Goal: Information Seeking & Learning: Understand process/instructions

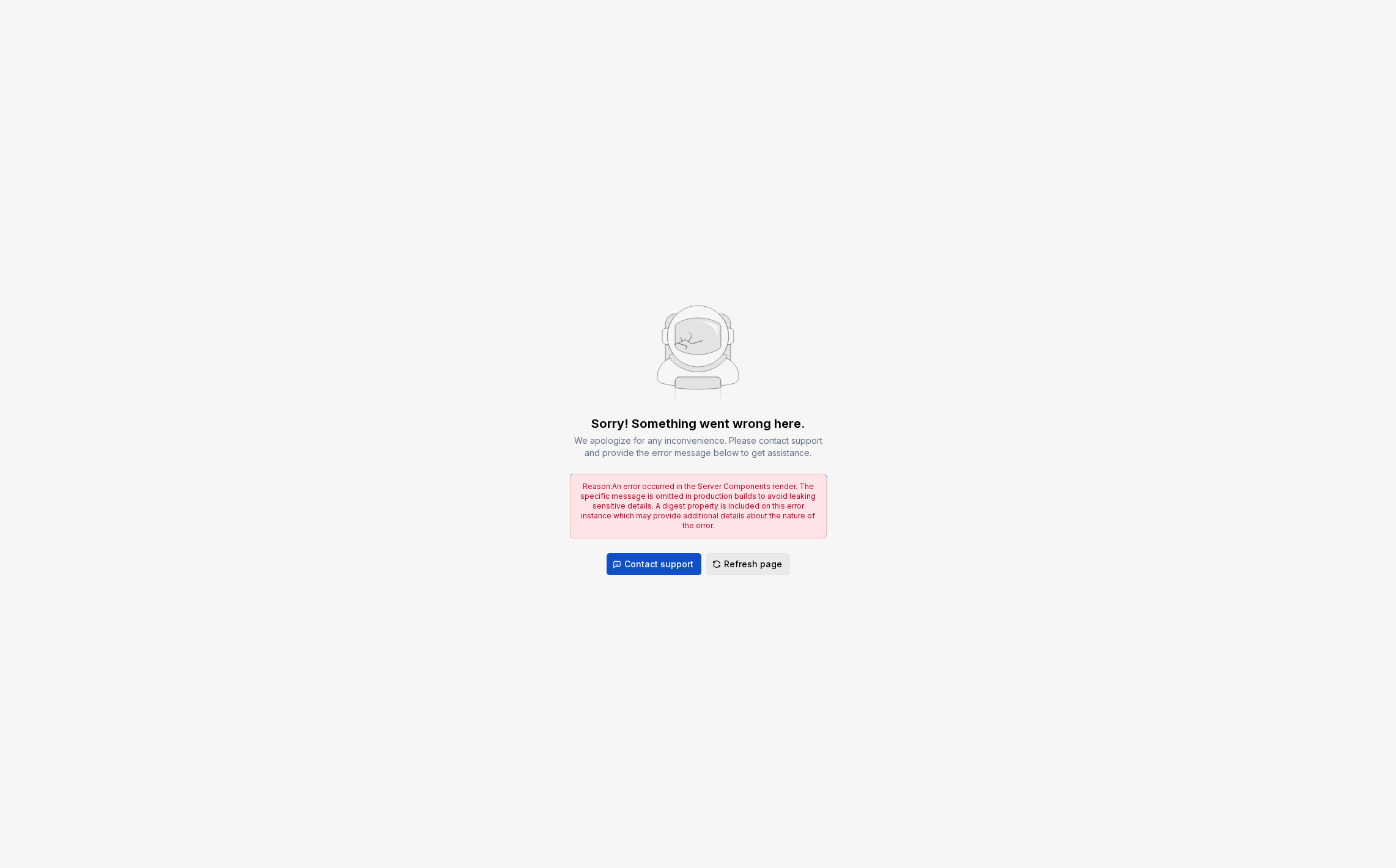
click at [737, 558] on span "Refresh page" at bounding box center [752, 564] width 58 height 12
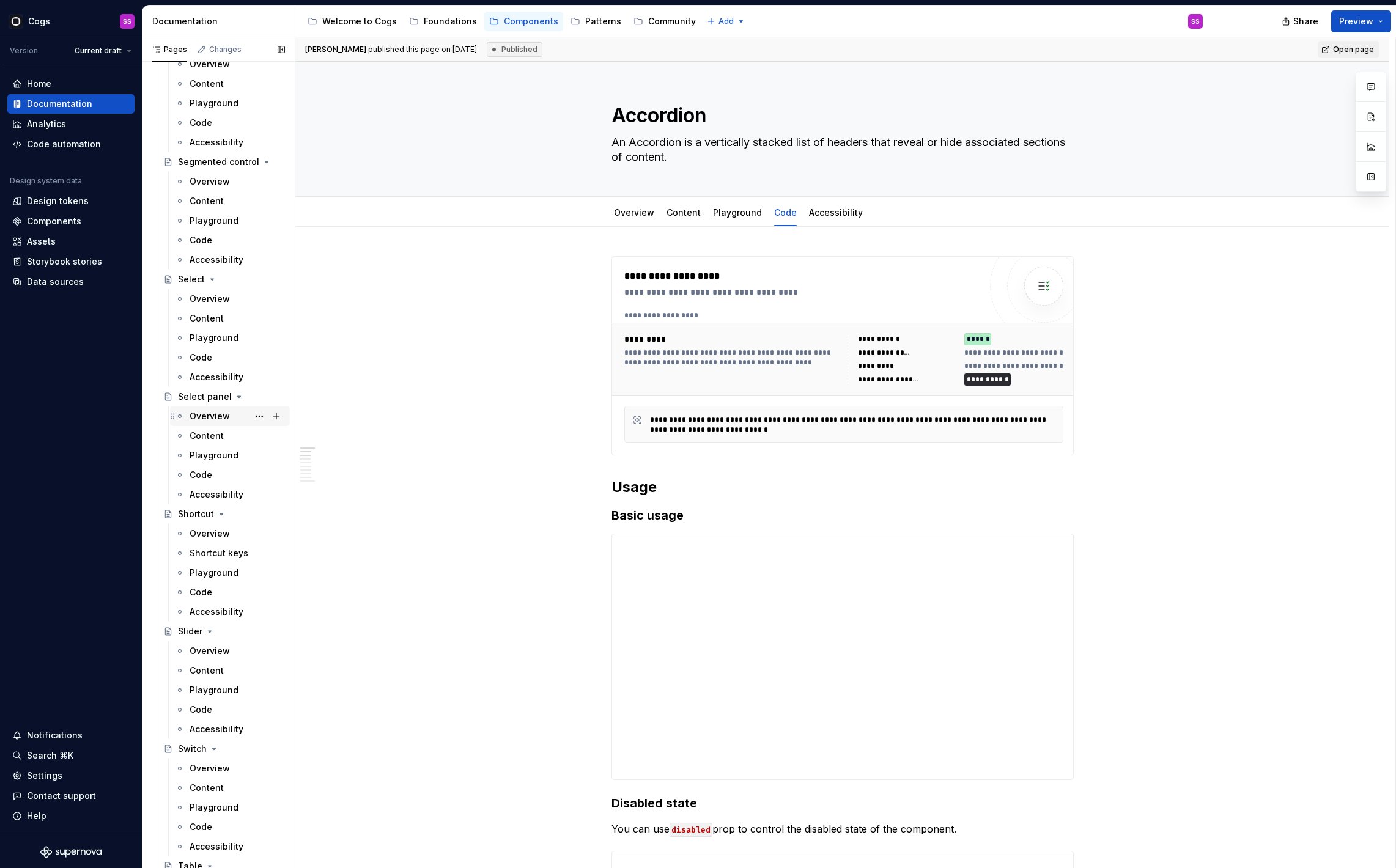
scroll to position [1921, 0]
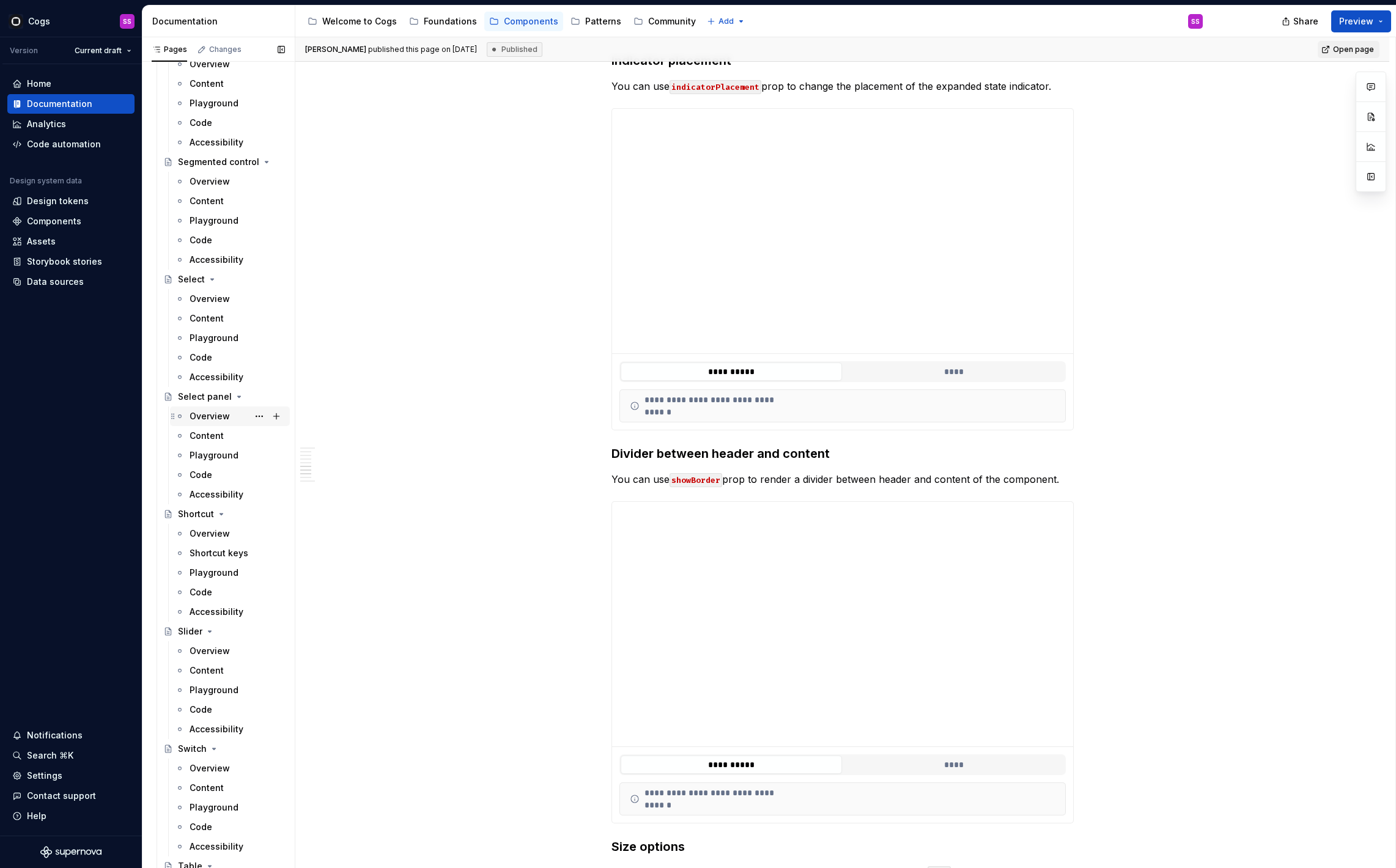
click at [215, 417] on div "Overview" at bounding box center [209, 416] width 41 height 12
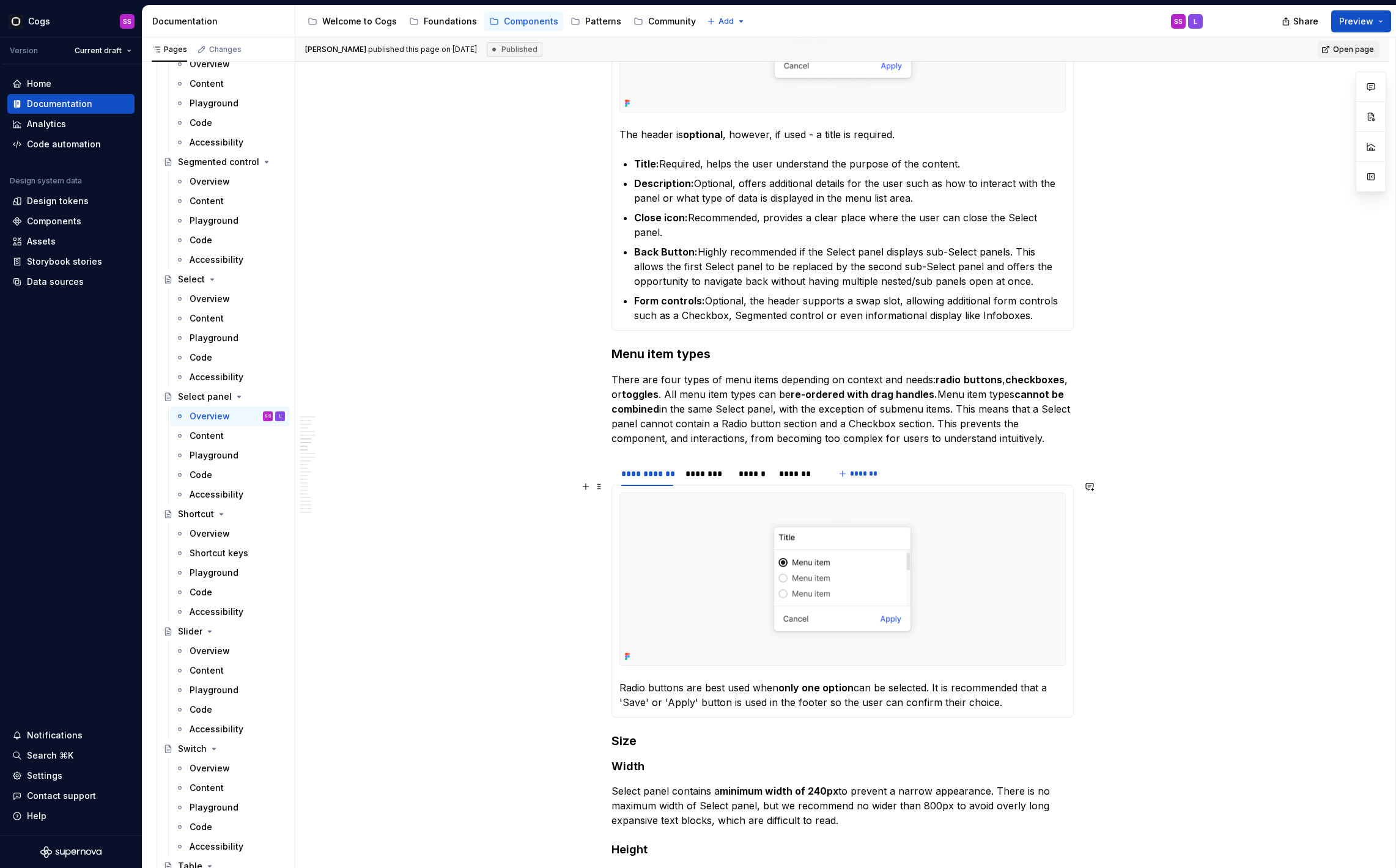
scroll to position [3571, 0]
click at [710, 448] on html "Cogs SS Version Current draft Home Documentation Analytics Code automation Desi…" at bounding box center [698, 434] width 1396 height 868
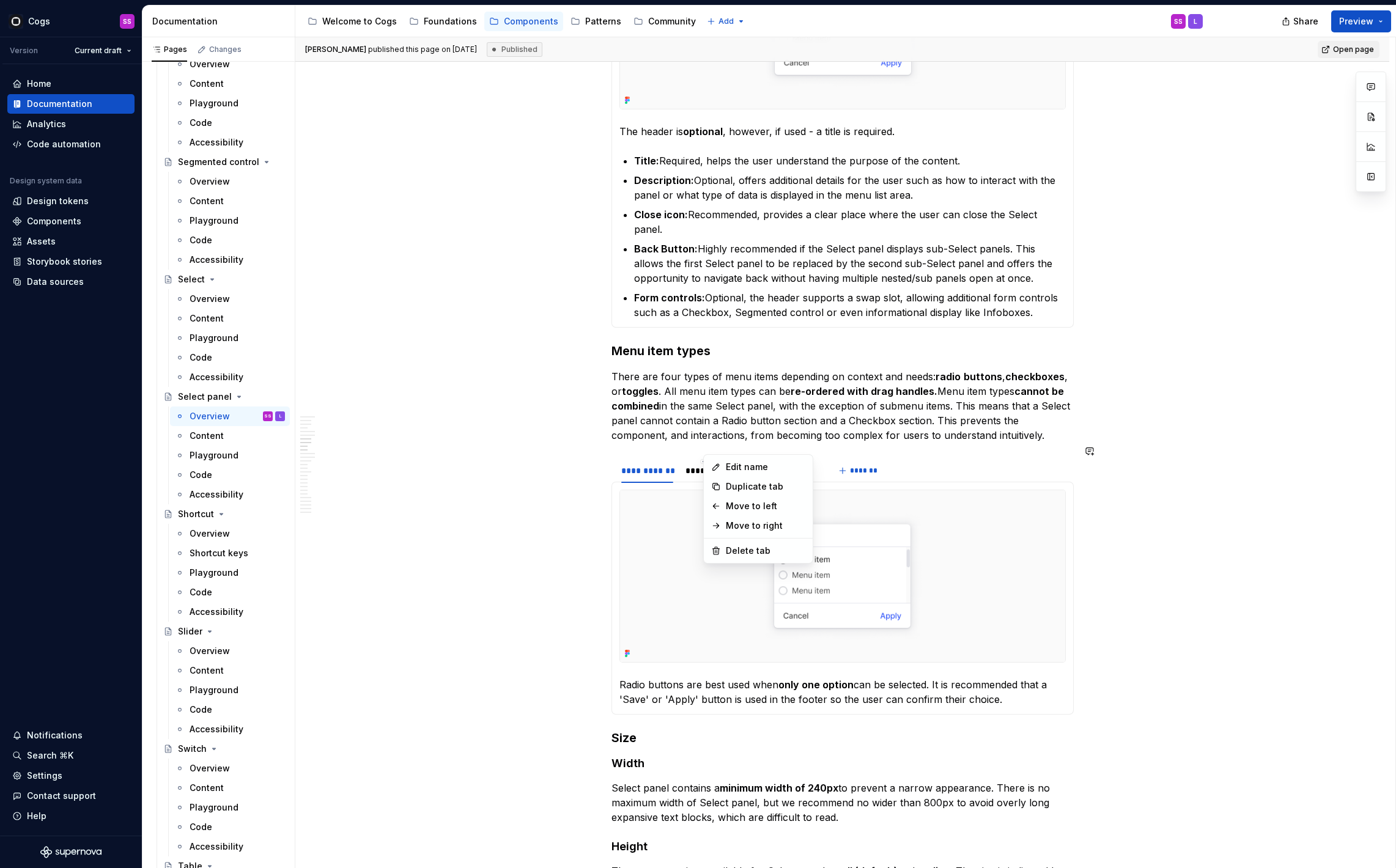
click at [693, 458] on html "Cogs SS Version Current draft Home Documentation Analytics Code automation Desi…" at bounding box center [698, 434] width 1396 height 868
click at [694, 464] on div "********" at bounding box center [705, 470] width 41 height 12
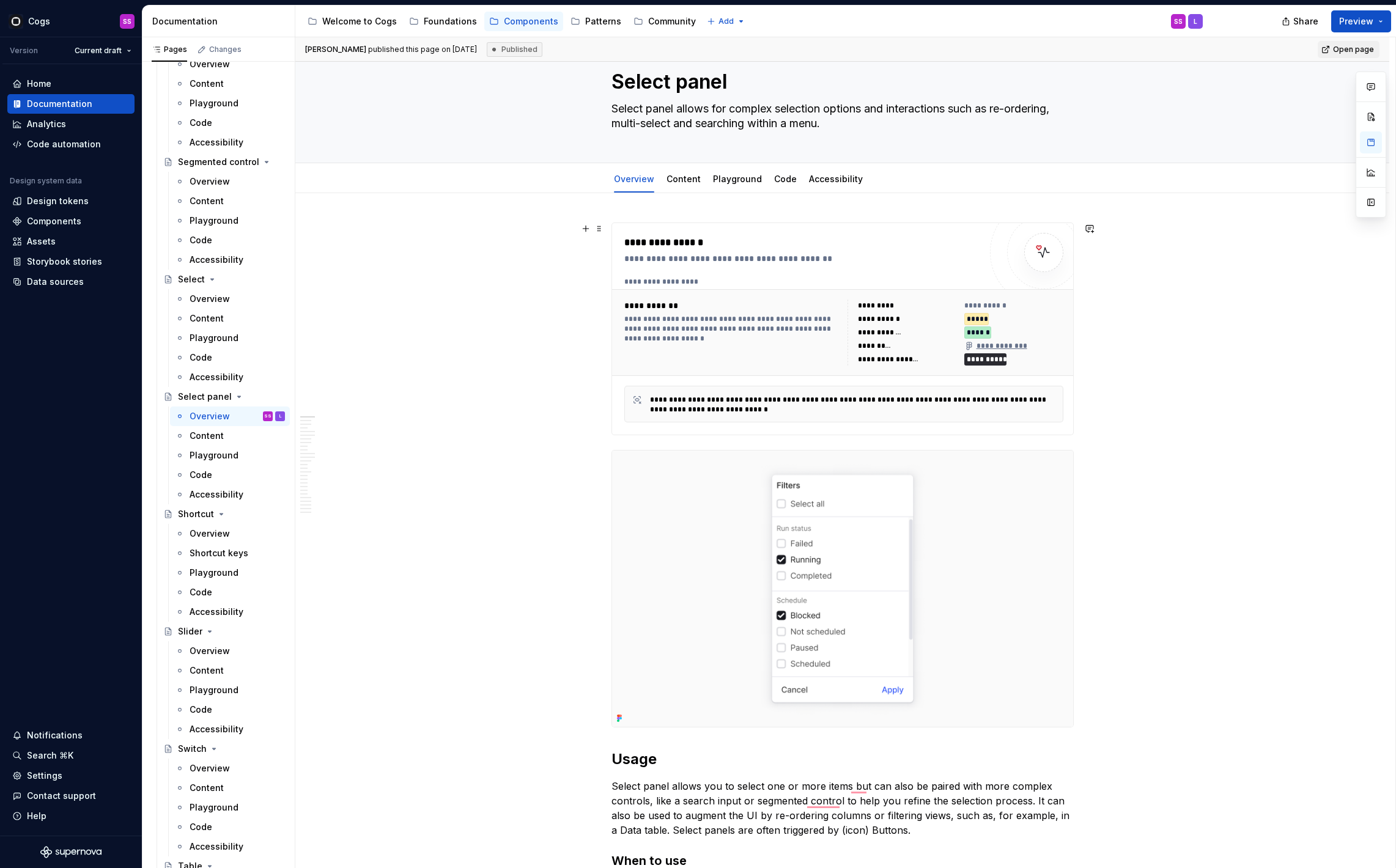
scroll to position [0, 0]
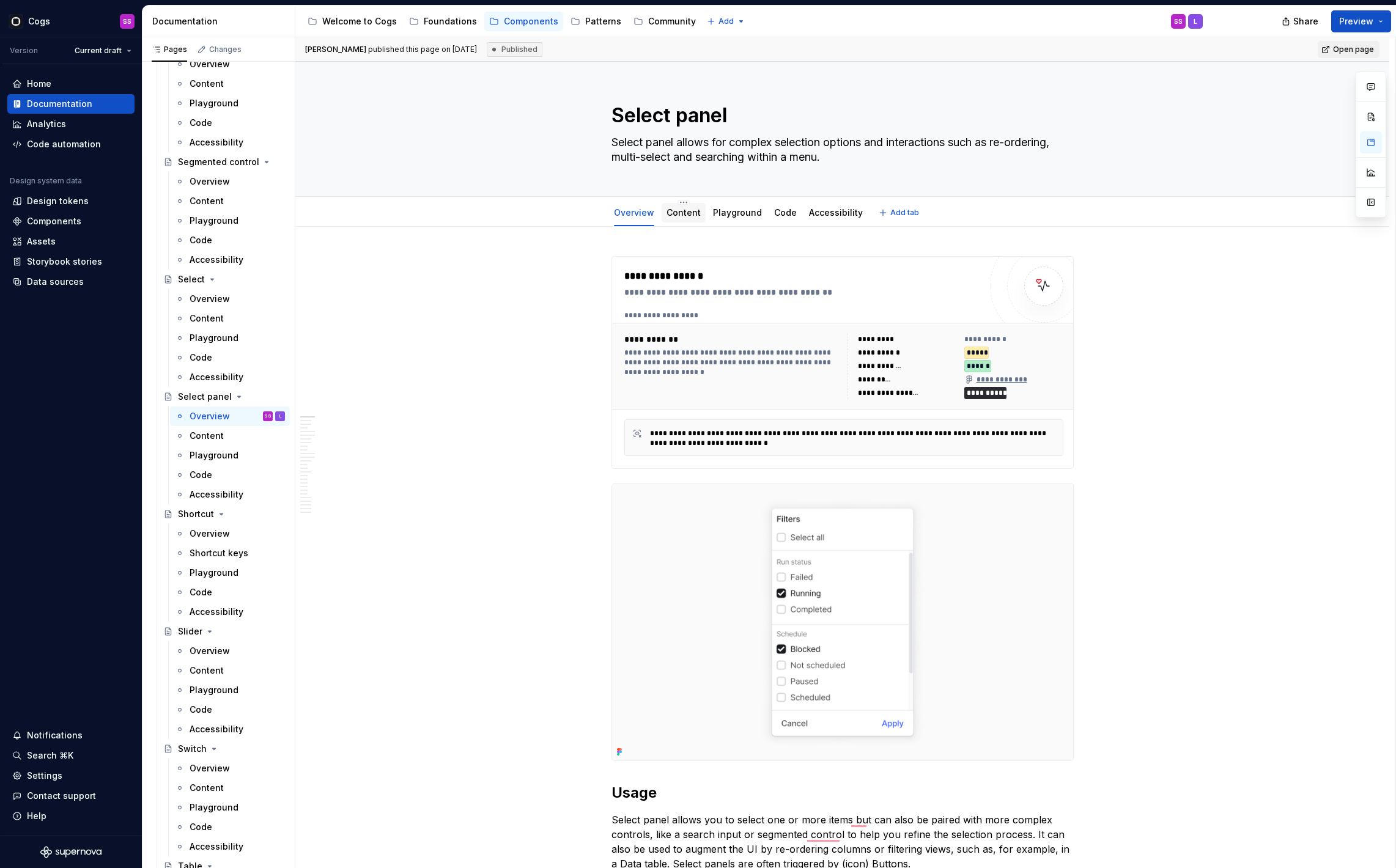
click at [677, 207] on link "Content" at bounding box center [683, 212] width 35 height 10
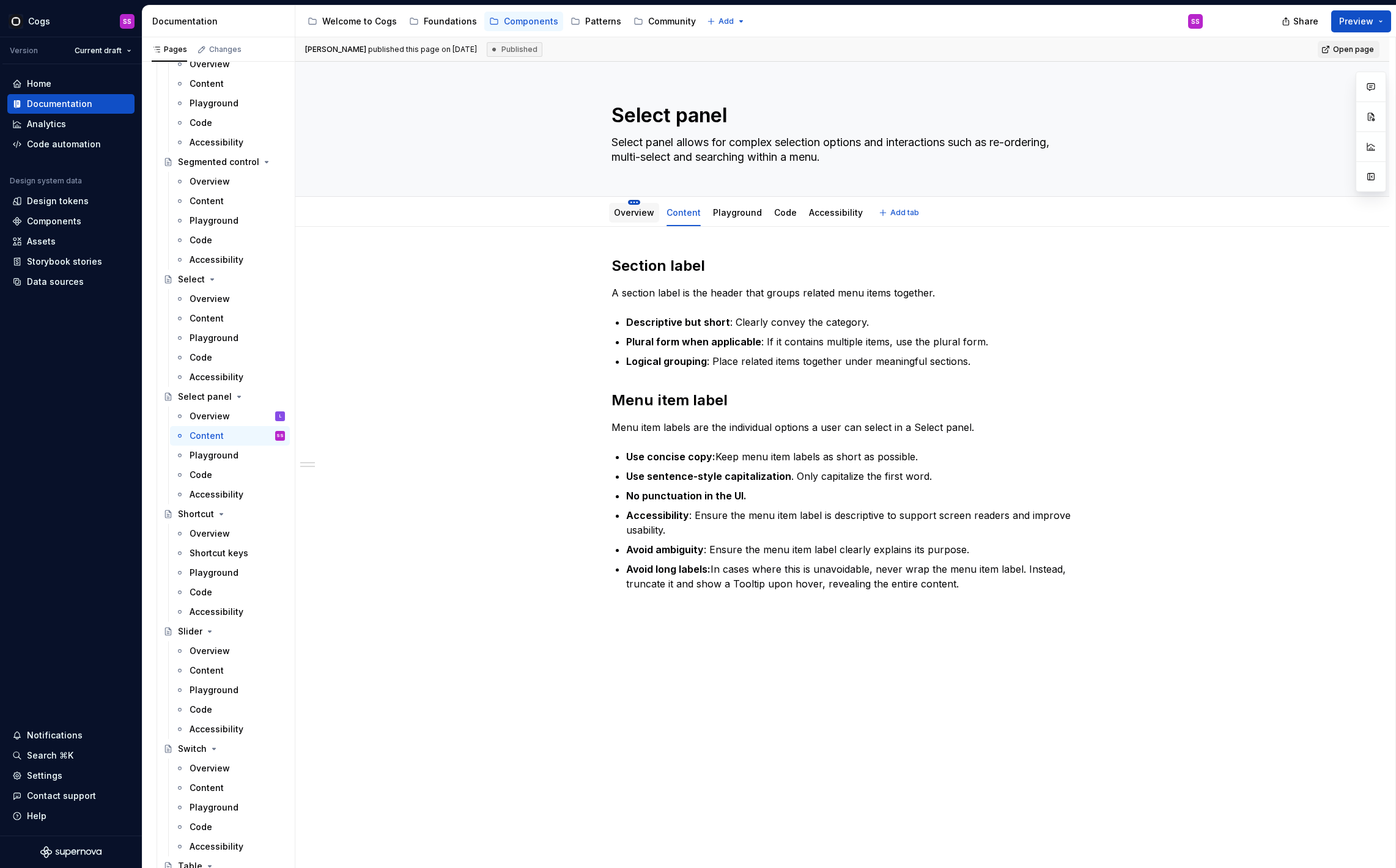
click at [639, 204] on html "Cogs SS Version Current draft Home Documentation Analytics Code automation Desi…" at bounding box center [698, 434] width 1396 height 868
click at [619, 213] on html "Cogs SS Version Current draft Home Documentation Analytics Code automation Desi…" at bounding box center [698, 434] width 1396 height 868
click at [623, 213] on link "Overview" at bounding box center [634, 212] width 41 height 10
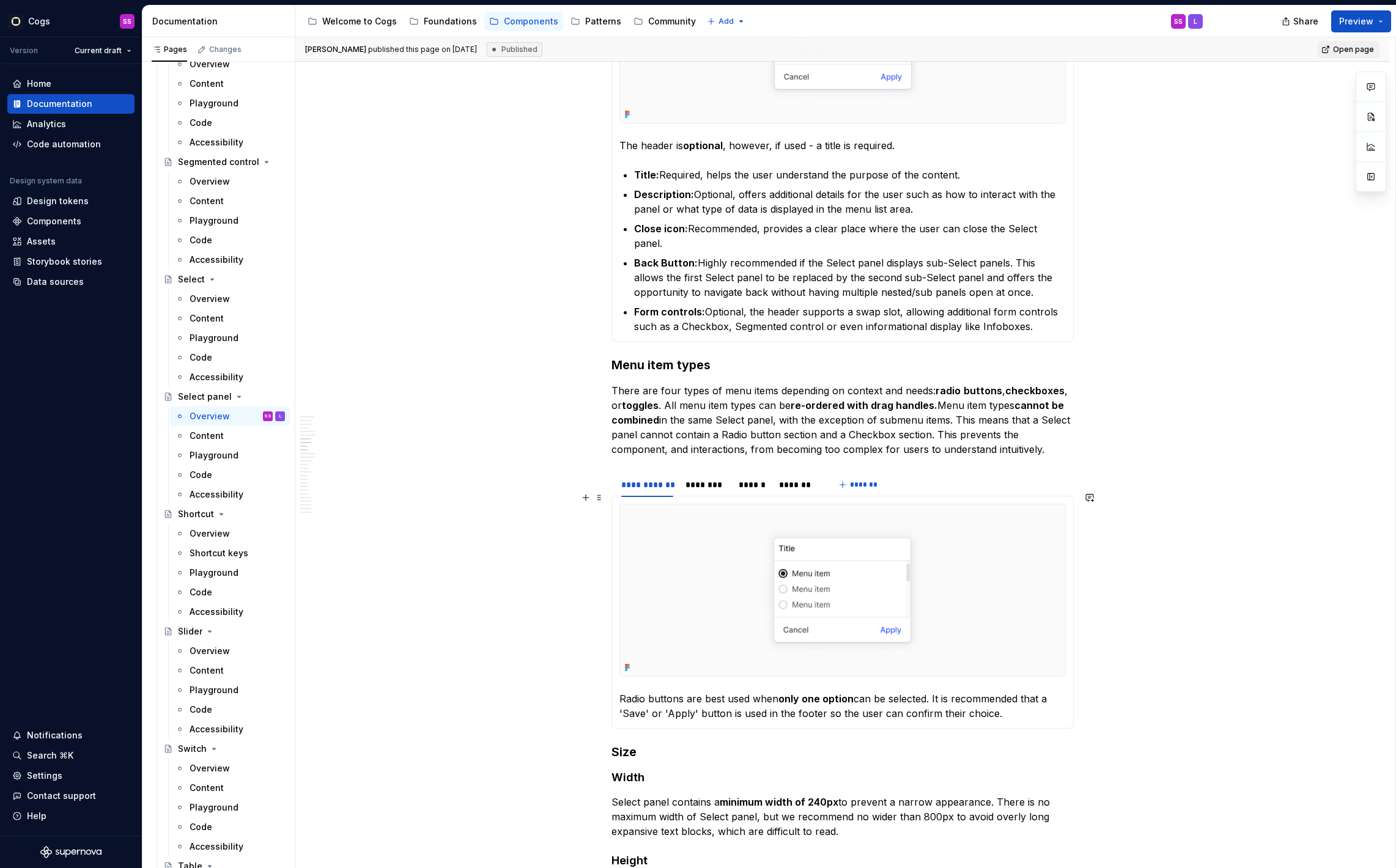
scroll to position [3564, 0]
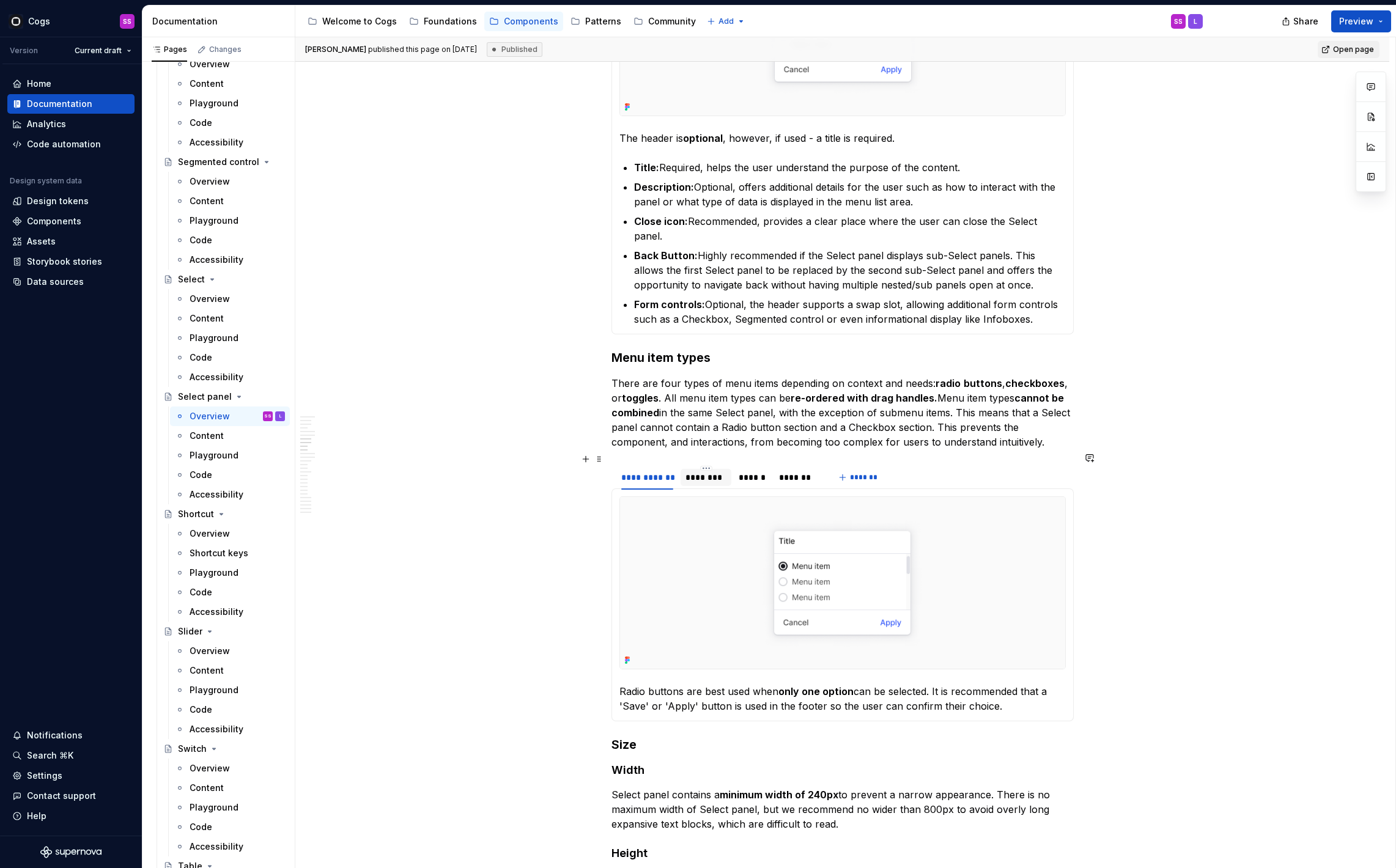
click at [706, 471] on div "********" at bounding box center [705, 477] width 41 height 12
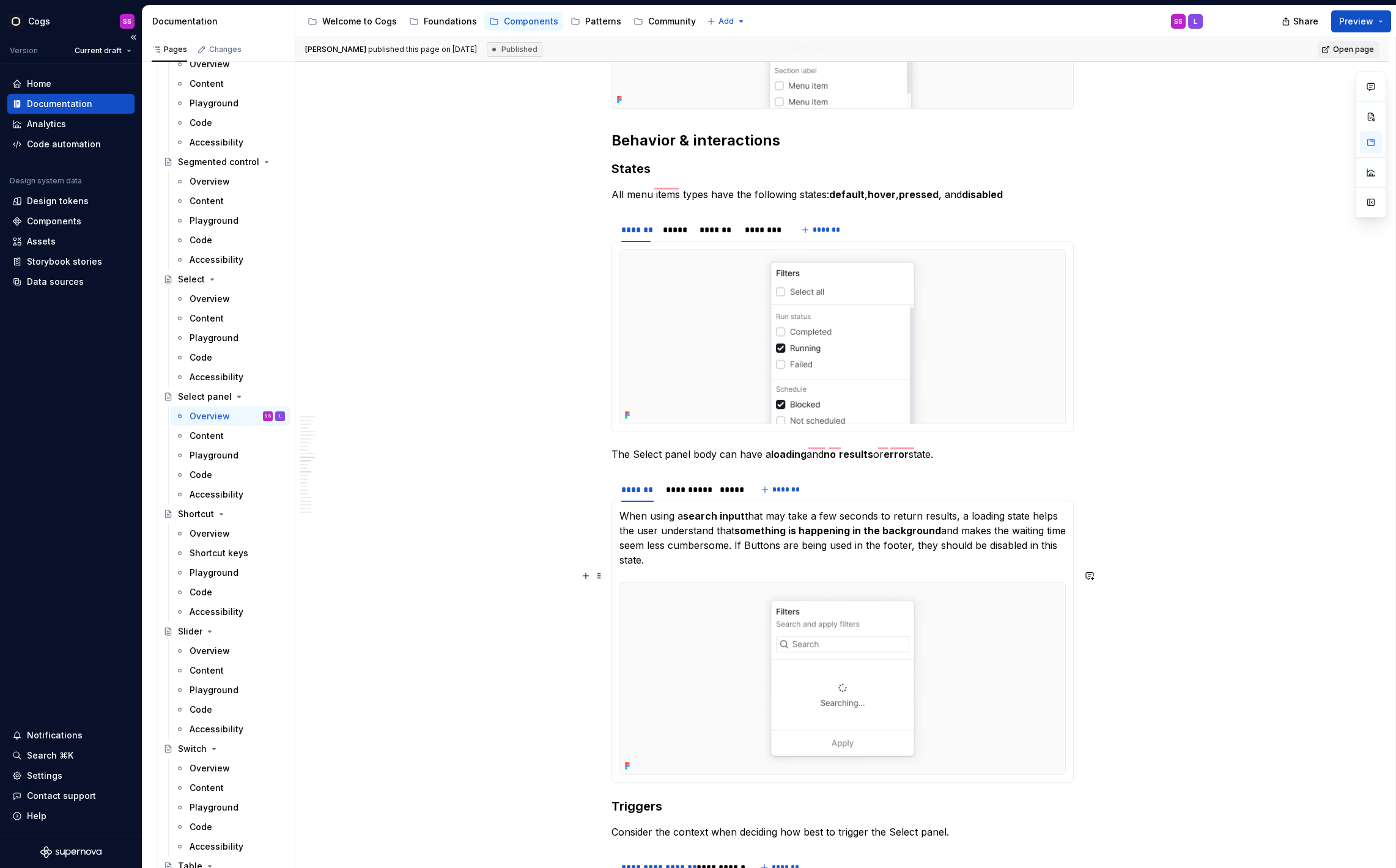
scroll to position [6156, 0]
click at [1365, 12] on button "Preview" at bounding box center [1360, 21] width 60 height 22
click at [95, 49] on html "Cogs SS Version Current draft Home Documentation Analytics Code automation Desi…" at bounding box center [698, 434] width 1396 height 868
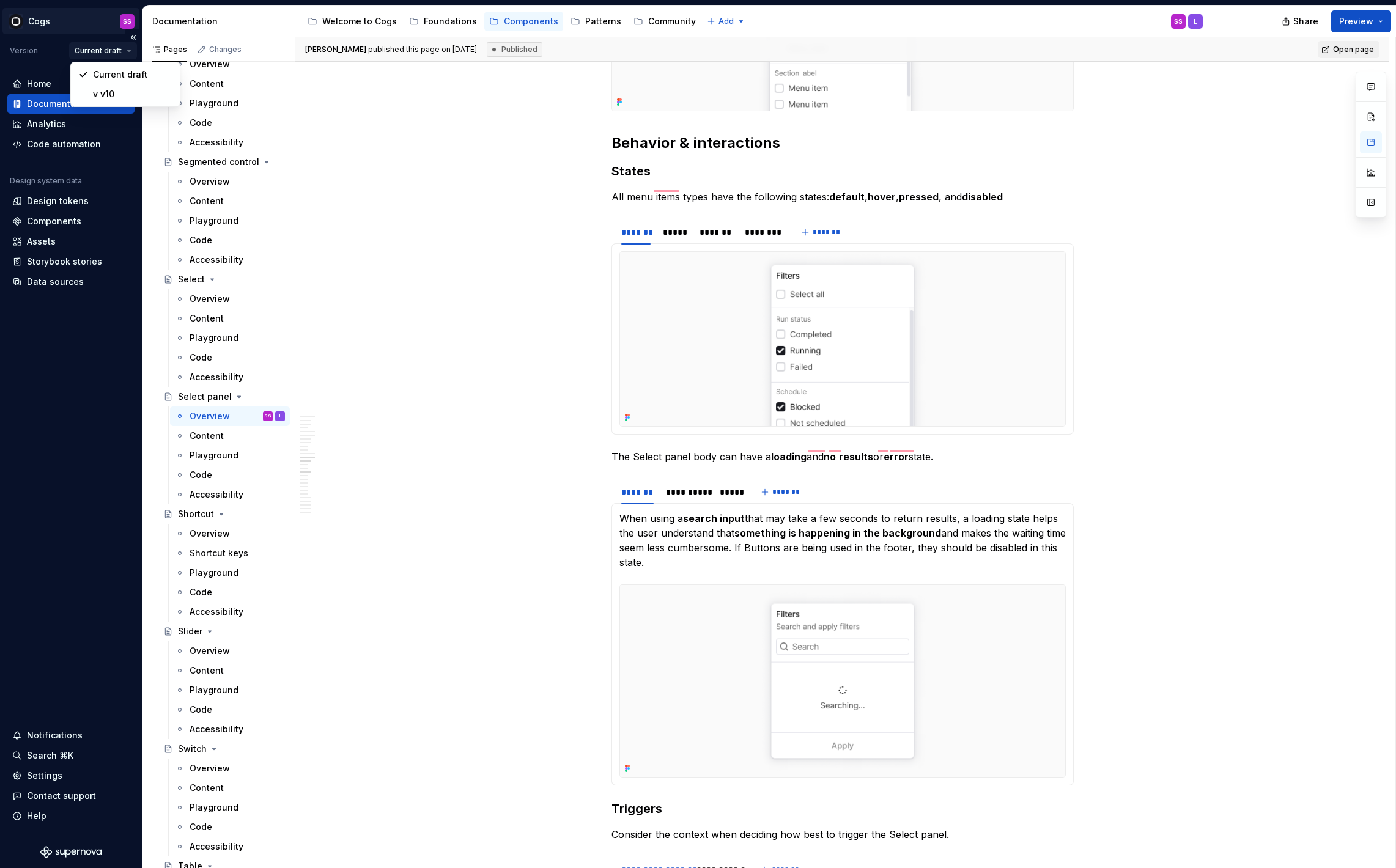
click at [33, 19] on html "Cogs SS Version Current draft Home Documentation Analytics Code automation Desi…" at bounding box center [698, 434] width 1396 height 868
click at [38, 20] on html "Cogs SS Version Current draft Home Documentation Analytics Code automation Desi…" at bounding box center [698, 434] width 1396 height 868
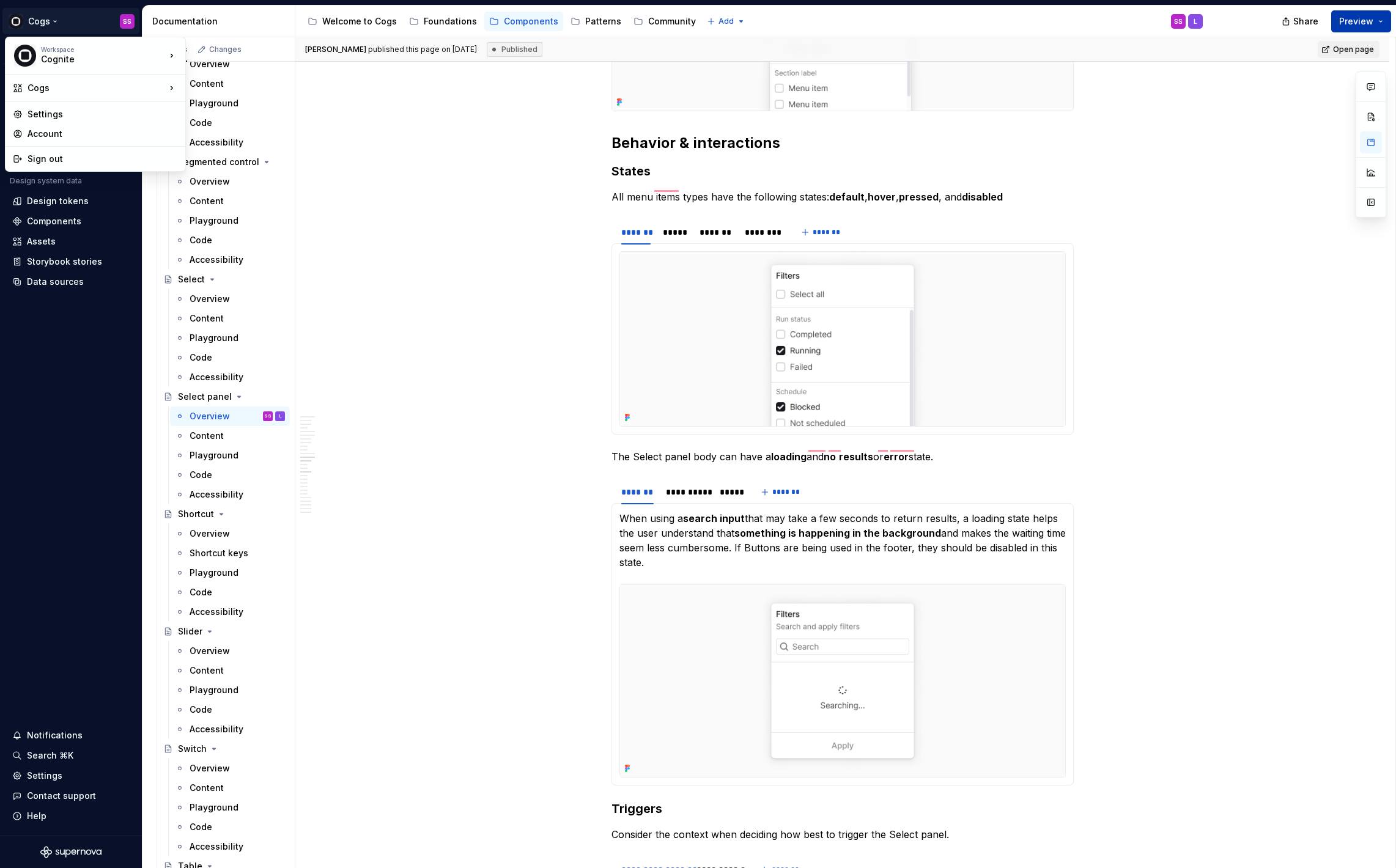
click at [1360, 31] on html "Cogs SS Version Current draft Home Documentation Analytics Code automation Desi…" at bounding box center [698, 434] width 1396 height 868
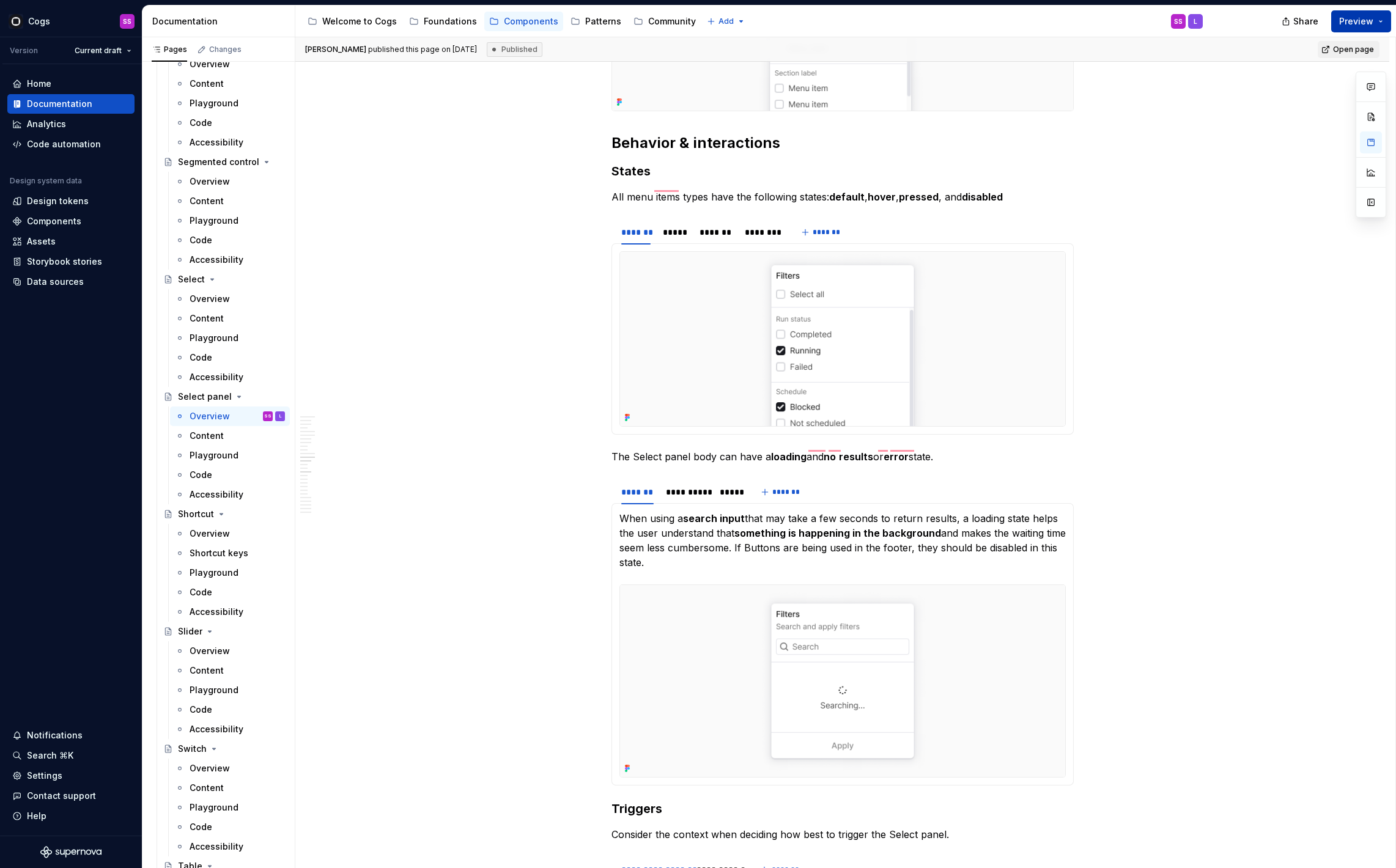
click at [1362, 25] on span "Preview" at bounding box center [1355, 21] width 35 height 12
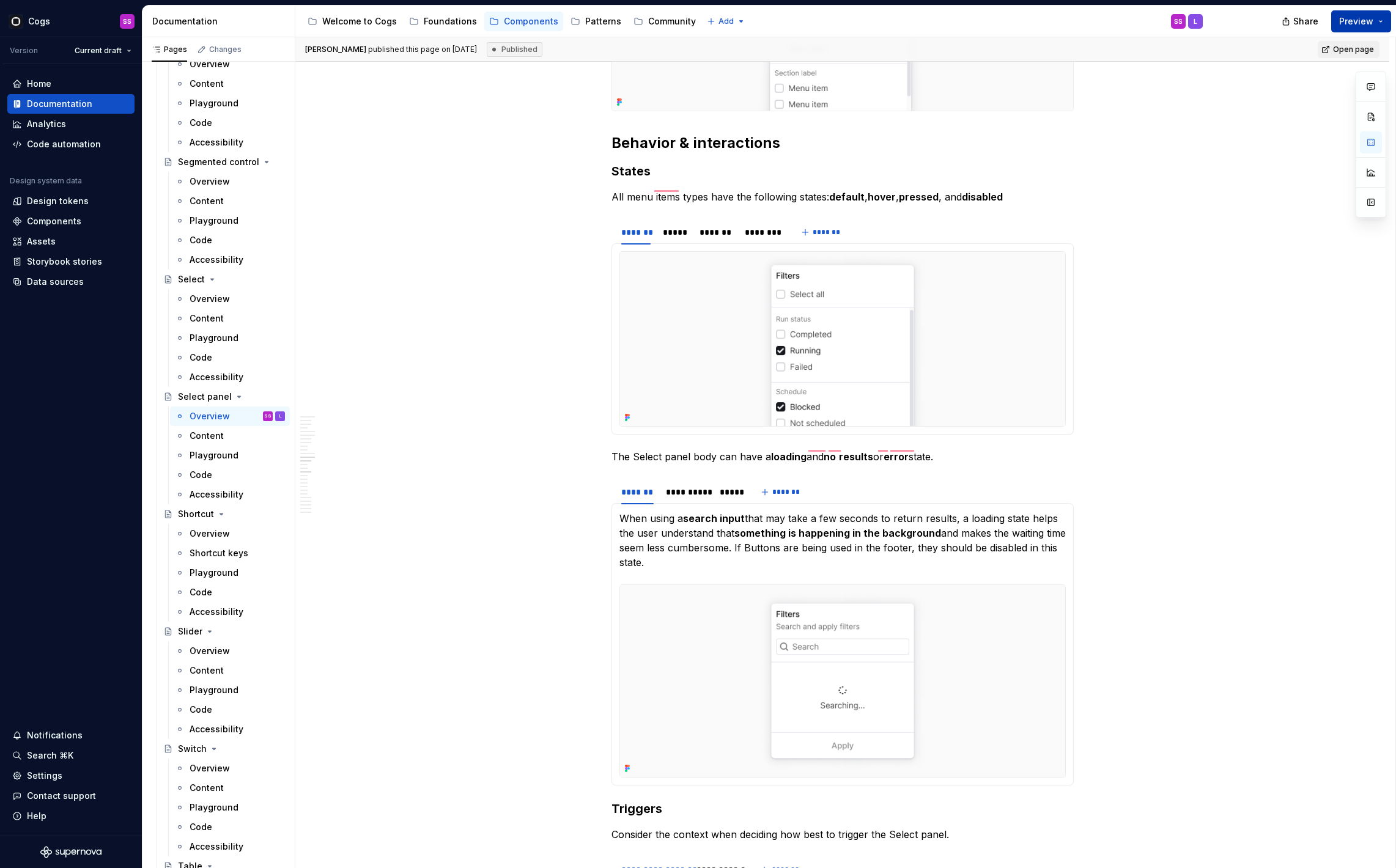
click at [1360, 18] on span "Preview" at bounding box center [1355, 21] width 35 height 12
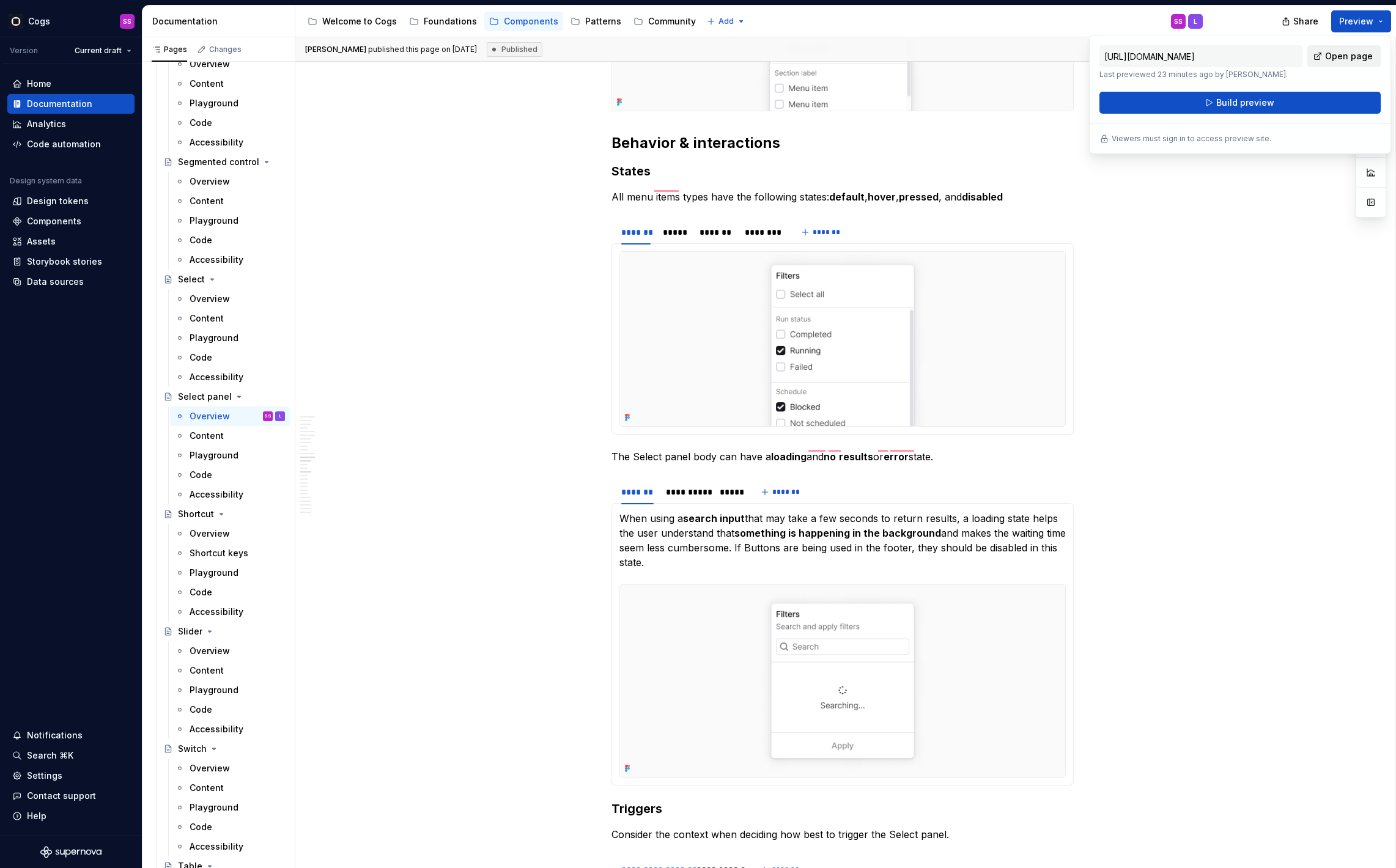
click at [1345, 53] on span "Open page" at bounding box center [1348, 56] width 48 height 12
type textarea "*"
